Goal: Find specific page/section: Find specific page/section

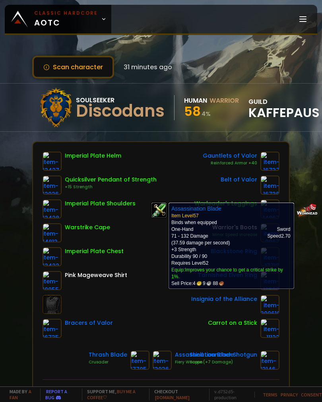
scroll to position [60, 4]
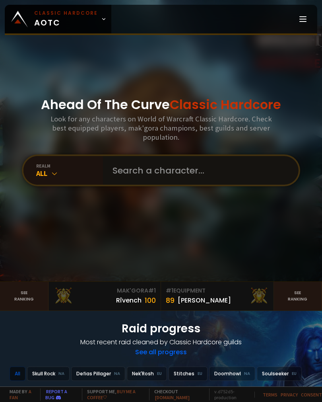
click at [188, 180] on input "text" at bounding box center [198, 170] width 181 height 29
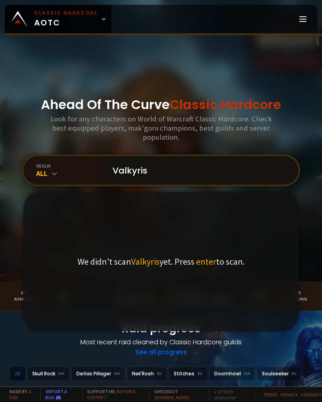
type input "Valkyris"
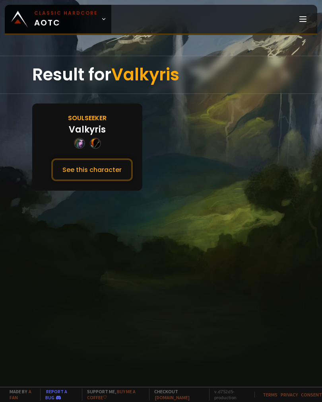
click at [102, 181] on button "See this character" at bounding box center [92, 169] width 82 height 23
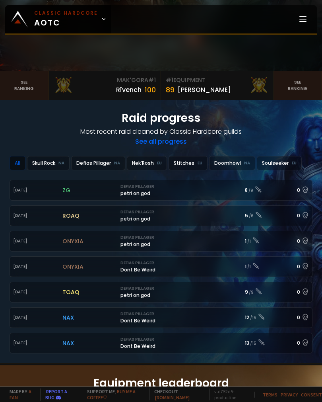
scroll to position [211, 0]
click at [277, 169] on div "Soulseeker EU" at bounding box center [279, 162] width 45 height 14
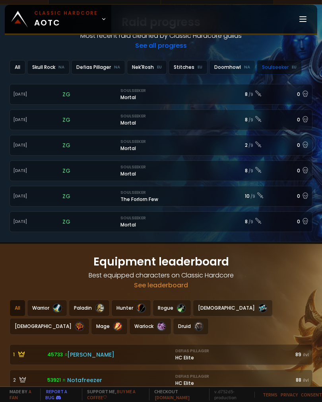
scroll to position [306, 0]
